Goal: Transaction & Acquisition: Purchase product/service

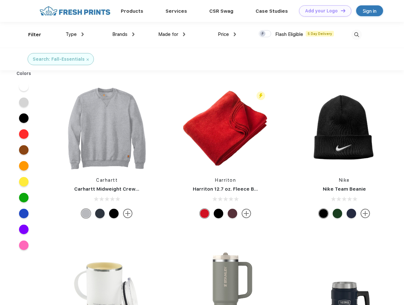
scroll to position [0, 0]
click at [323, 11] on link "Add your Logo Design Tool" at bounding box center [325, 10] width 52 height 11
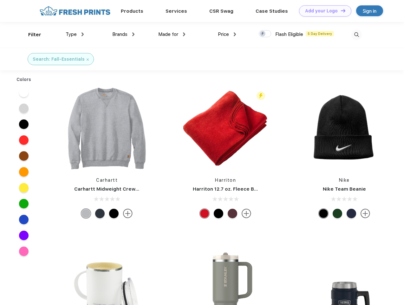
click at [0, 0] on div "Design Tool" at bounding box center [0, 0] width 0 height 0
click at [340, 10] on link "Add your Logo Design Tool" at bounding box center [325, 10] width 52 height 11
click at [30, 35] on div "Filter" at bounding box center [34, 34] width 13 height 7
click at [75, 34] on span "Type" at bounding box center [71, 34] width 11 height 6
click at [123, 34] on span "Brands" at bounding box center [119, 34] width 15 height 6
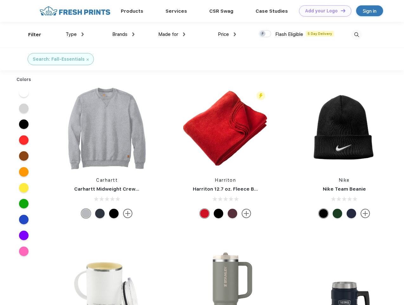
click at [172, 34] on span "Made for" at bounding box center [168, 34] width 20 height 6
click at [227, 34] on span "Price" at bounding box center [223, 34] width 11 height 6
click at [265, 34] on div at bounding box center [265, 33] width 12 height 7
click at [263, 34] on input "checkbox" at bounding box center [261, 32] width 4 height 4
click at [357, 35] on img at bounding box center [357, 35] width 10 height 10
